Goal: Information Seeking & Learning: Understand process/instructions

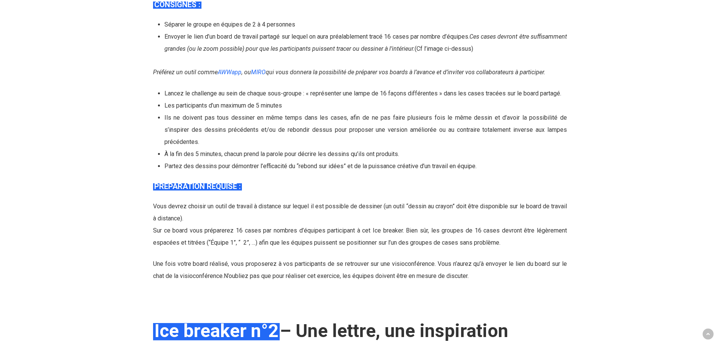
scroll to position [983, 0]
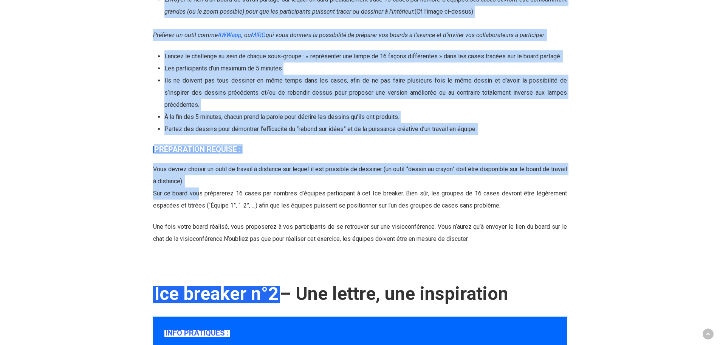
drag, startPoint x: 199, startPoint y: 181, endPoint x: 507, endPoint y: 237, distance: 313.0
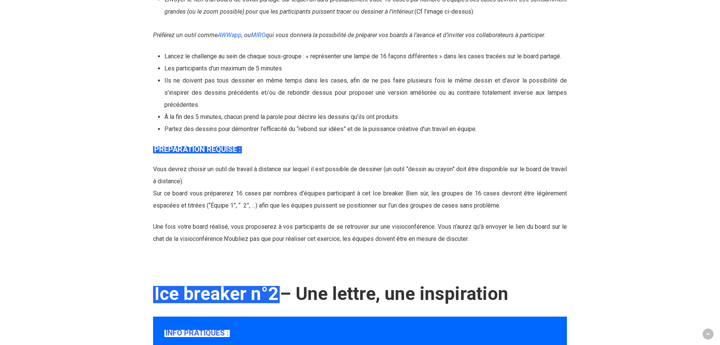
click at [431, 223] on span "Une fois votre board réalisé, vous proposerez à vos participants de se retrouve…" at bounding box center [360, 232] width 414 height 19
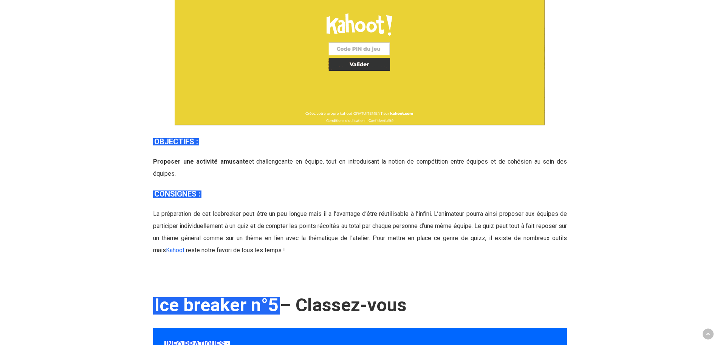
scroll to position [3668, 0]
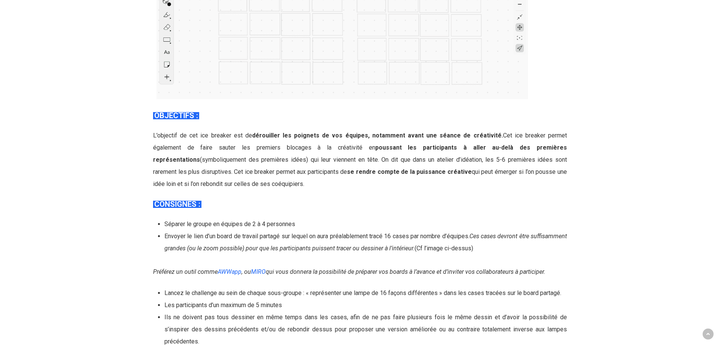
scroll to position [756, 0]
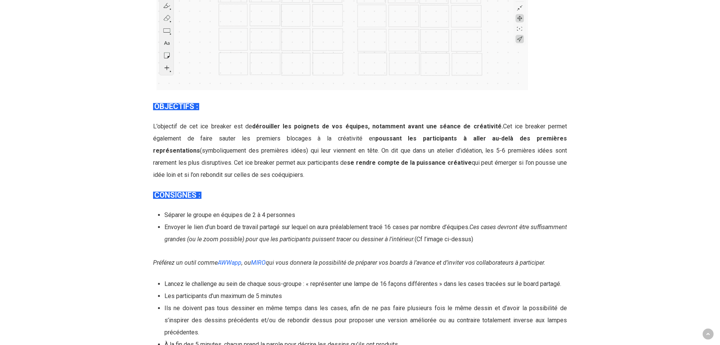
drag, startPoint x: 346, startPoint y: 273, endPoint x: 348, endPoint y: 251, distance: 22.4
click at [348, 251] on div "Séparer le groupe en équipes de 2 à 4 personnes Envoyer le lien d’un board de t…" at bounding box center [360, 286] width 414 height 154
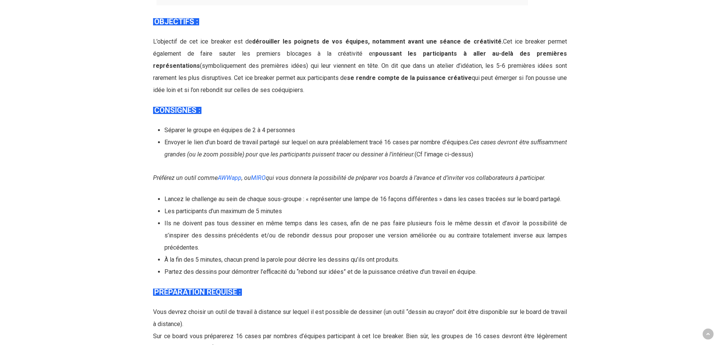
scroll to position [841, 0]
